Goal: Navigation & Orientation: Find specific page/section

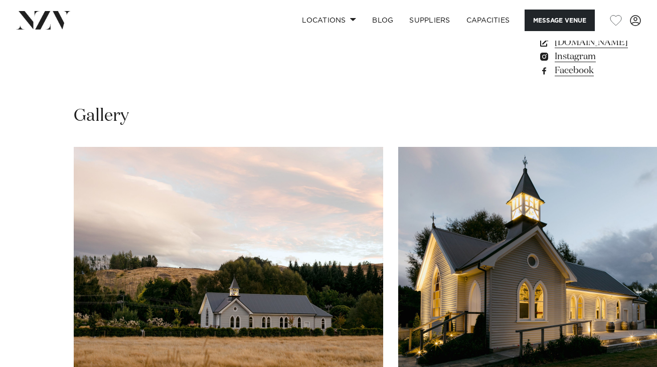
scroll to position [887, 0]
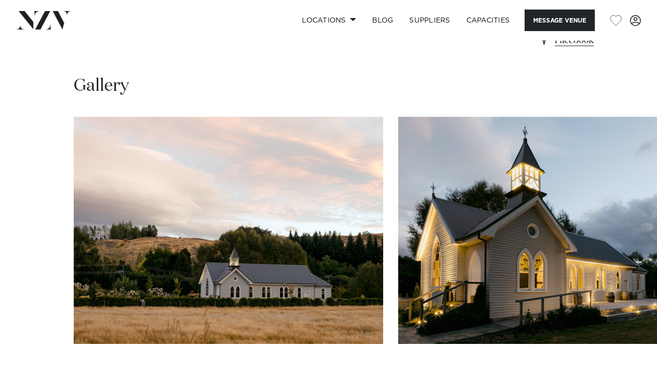
click at [633, 304] on swiper-container at bounding box center [328, 254] width 657 height 275
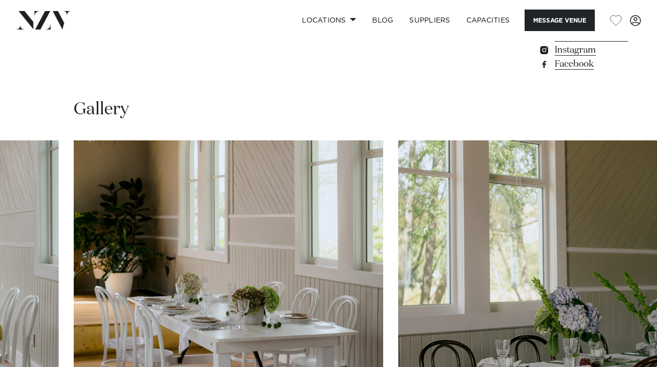
scroll to position [860, 0]
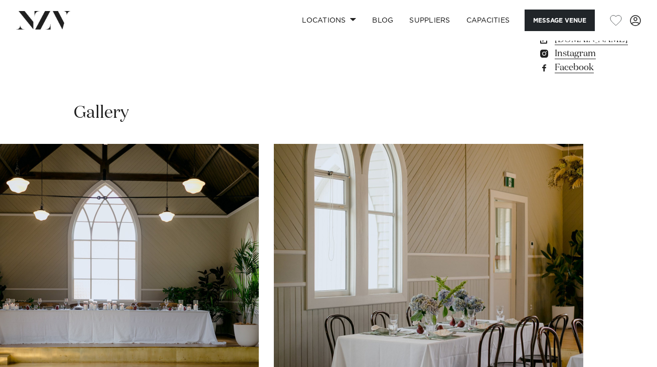
click at [624, 327] on swiper-container at bounding box center [328, 281] width 657 height 275
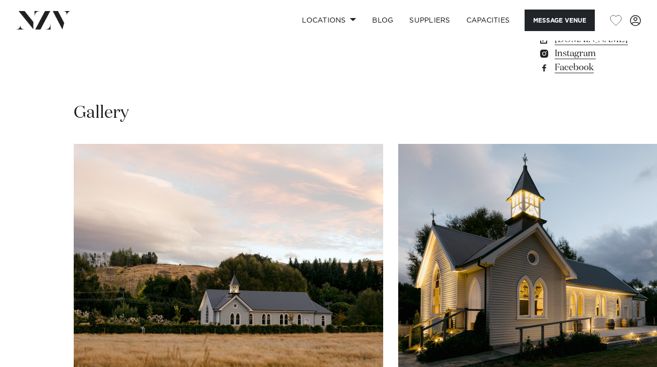
click at [33, 325] on swiper-container at bounding box center [328, 281] width 657 height 275
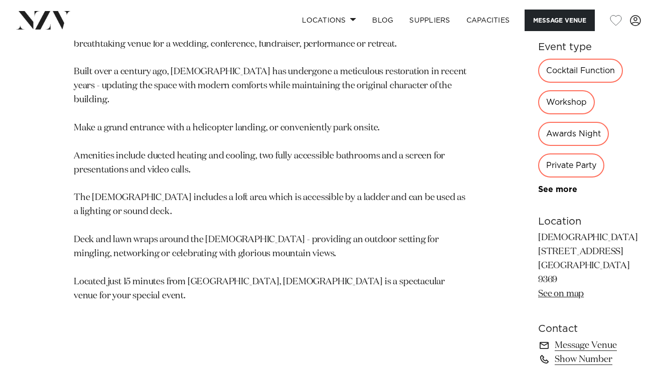
scroll to position [524, 0]
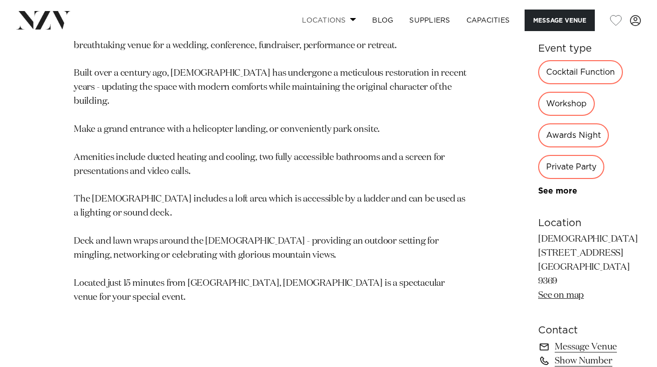
click at [350, 19] on span at bounding box center [353, 20] width 7 height 4
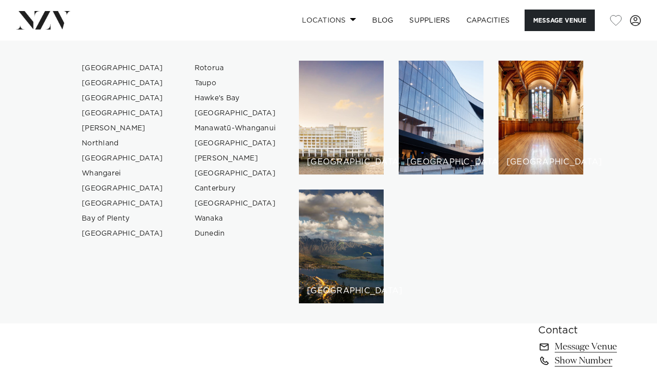
click at [350, 19] on span at bounding box center [353, 20] width 7 height 4
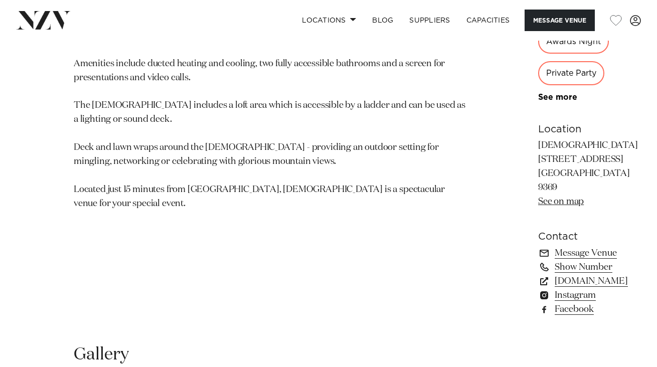
scroll to position [315, 0]
